Goal: Task Accomplishment & Management: Manage account settings

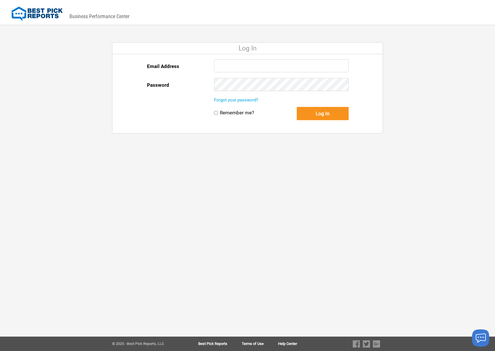
click at [242, 67] on input "Email Address" at bounding box center [281, 65] width 134 height 13
click at [227, 65] on input "Email Address" at bounding box center [281, 65] width 134 height 13
type input "globalpowerandacinfo@gmail.com"
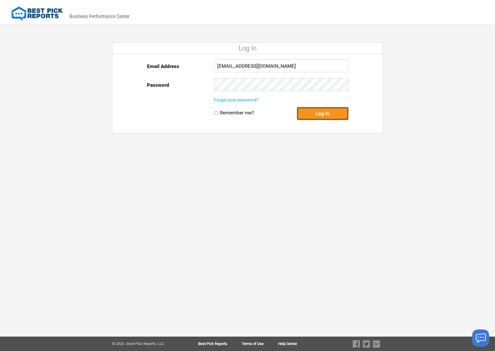
click at [326, 118] on button "Log In" at bounding box center [323, 113] width 52 height 13
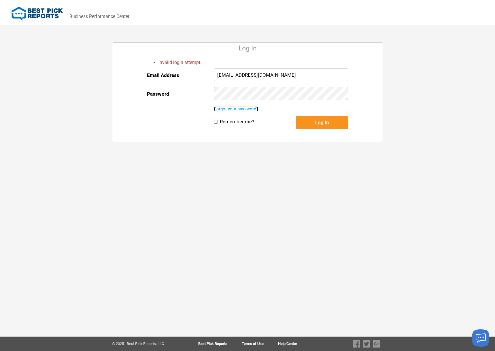
click at [244, 110] on link "Forgot your password?" at bounding box center [236, 108] width 44 height 5
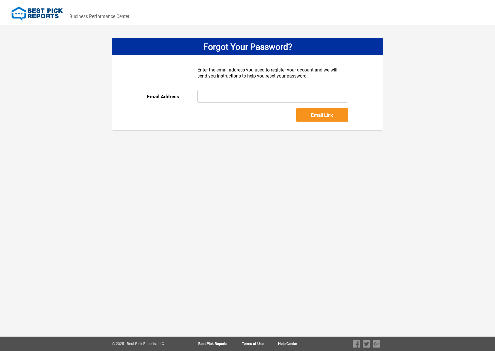
click at [240, 99] on input "text" at bounding box center [272, 96] width 151 height 13
click at [239, 99] on input "text" at bounding box center [272, 96] width 151 height 13
type input "[EMAIL_ADDRESS][DOMAIN_NAME]"
click at [309, 118] on input "Email Link" at bounding box center [322, 114] width 52 height 13
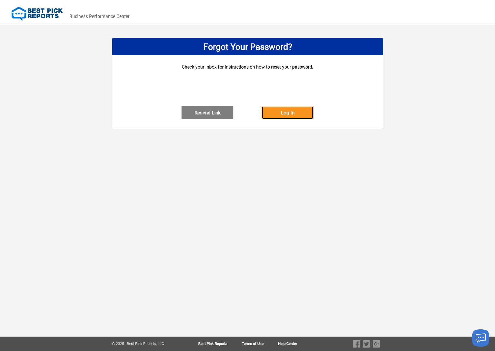
click at [281, 119] on button "Log In" at bounding box center [287, 112] width 52 height 13
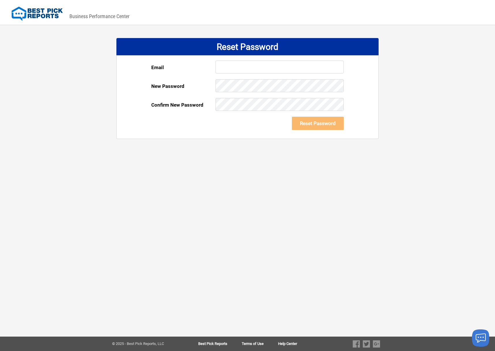
click at [232, 69] on input "text" at bounding box center [279, 66] width 128 height 13
drag, startPoint x: 239, startPoint y: 68, endPoint x: 228, endPoint y: 66, distance: 11.4
click at [228, 66] on input "text" at bounding box center [279, 66] width 128 height 13
type input "[EMAIL_ADDRESS][DOMAIN_NAME]"
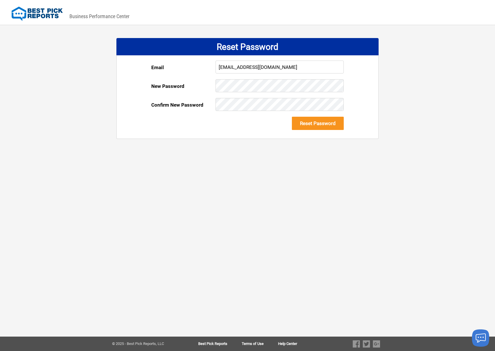
click at [308, 186] on div "DASHBOARD PREVIEW DASHBOARD PREVIEW You are viewing this company dashboard as a…" at bounding box center [247, 175] width 495 height 351
click at [318, 120] on button "Reset Password" at bounding box center [318, 123] width 52 height 13
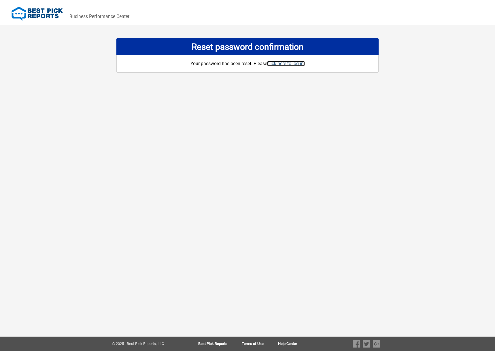
click at [283, 64] on link "click here to log in." at bounding box center [286, 63] width 38 height 5
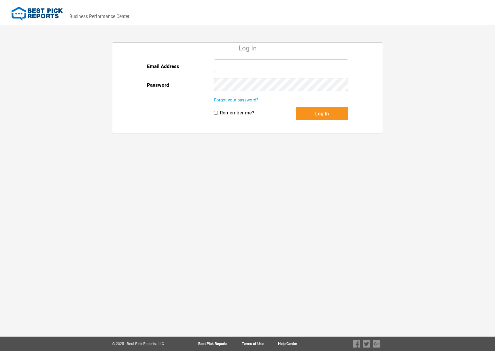
type input "[EMAIL_ADDRESS][DOMAIN_NAME]"
click at [236, 63] on input "[EMAIL_ADDRESS][DOMAIN_NAME]" at bounding box center [281, 65] width 134 height 13
click at [310, 117] on button "Log In" at bounding box center [322, 113] width 52 height 13
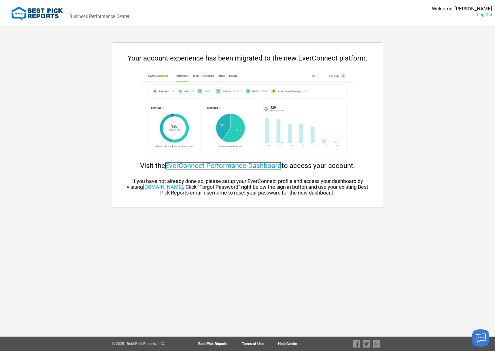
click at [213, 166] on link "EverConnect Performance Dashboard" at bounding box center [223, 166] width 116 height 8
